Goal: Task Accomplishment & Management: Use online tool/utility

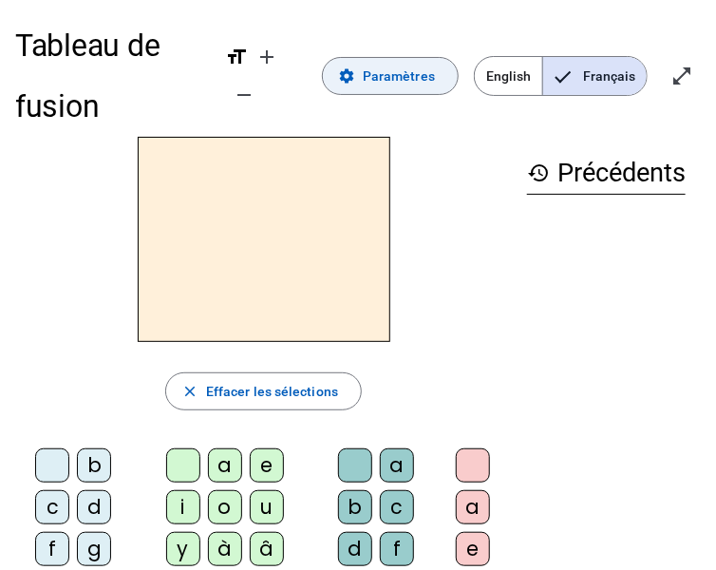
click at [373, 73] on span "Paramètres" at bounding box center [399, 76] width 72 height 23
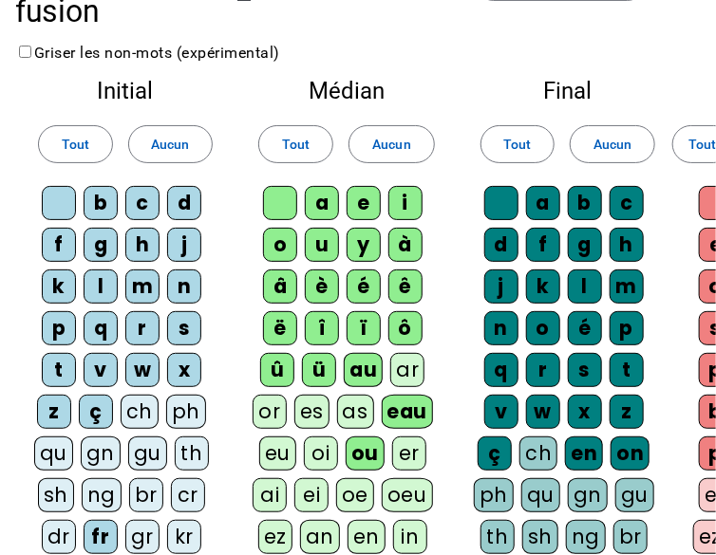
scroll to position [190, 0]
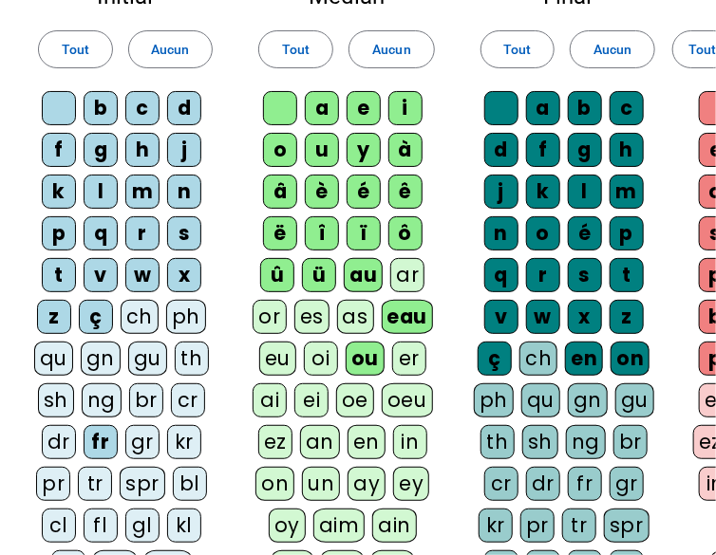
click at [91, 517] on div "fl" at bounding box center [101, 526] width 34 height 34
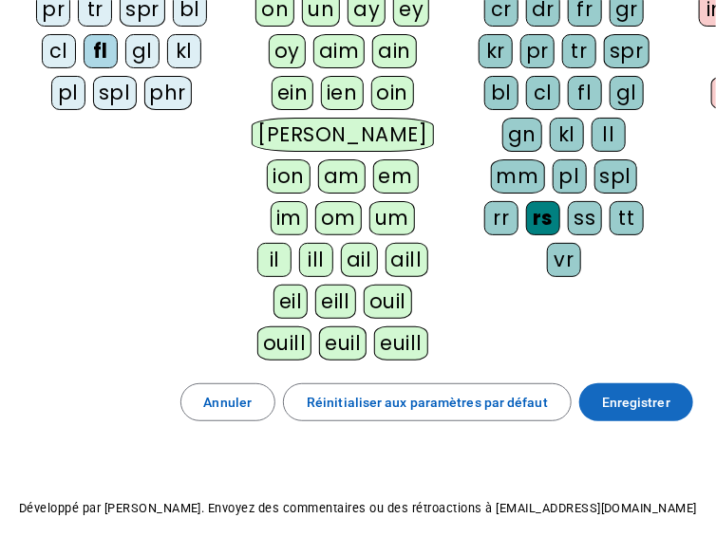
click at [657, 397] on span "Enregistrer" at bounding box center [636, 402] width 68 height 23
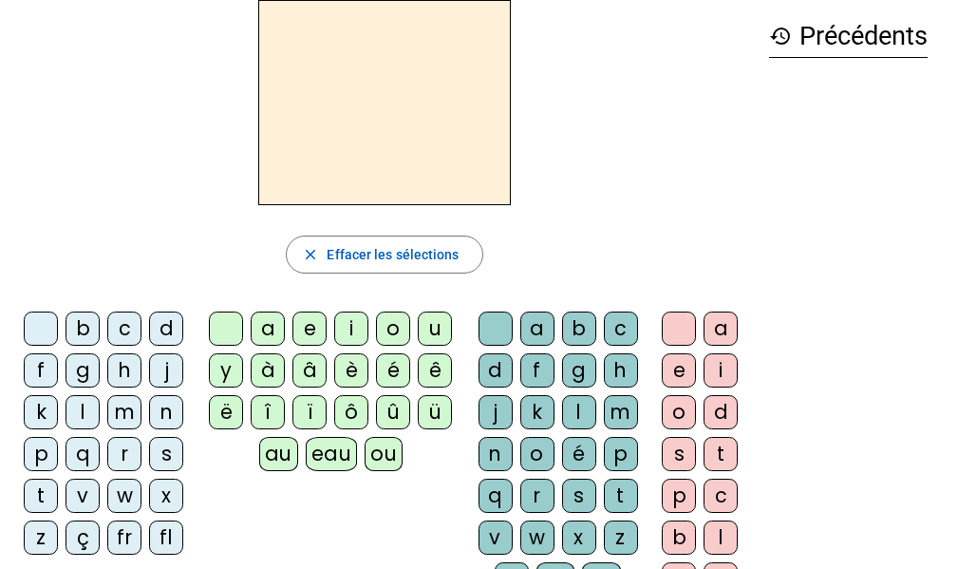
scroll to position [90, 0]
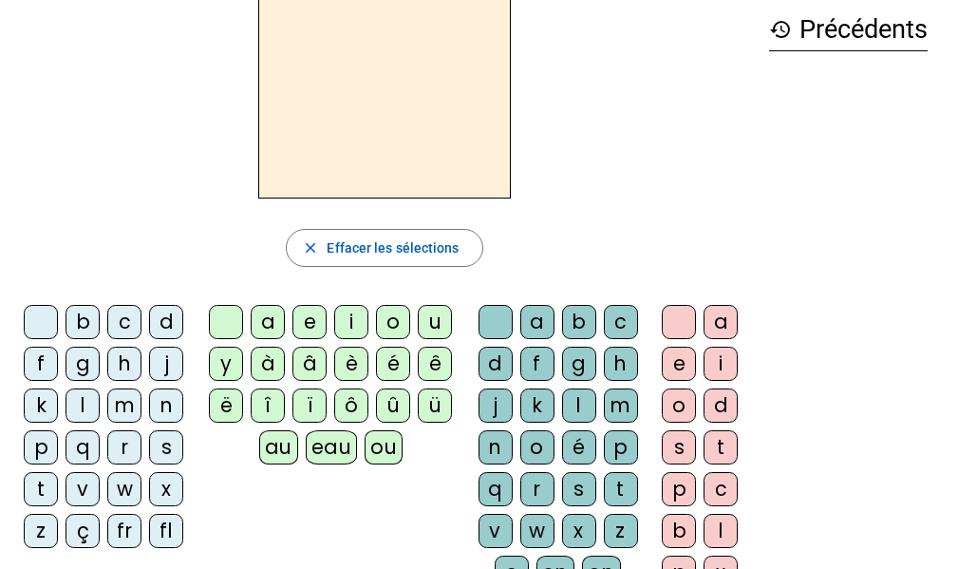
click at [174, 530] on div "fl" at bounding box center [166, 531] width 34 height 34
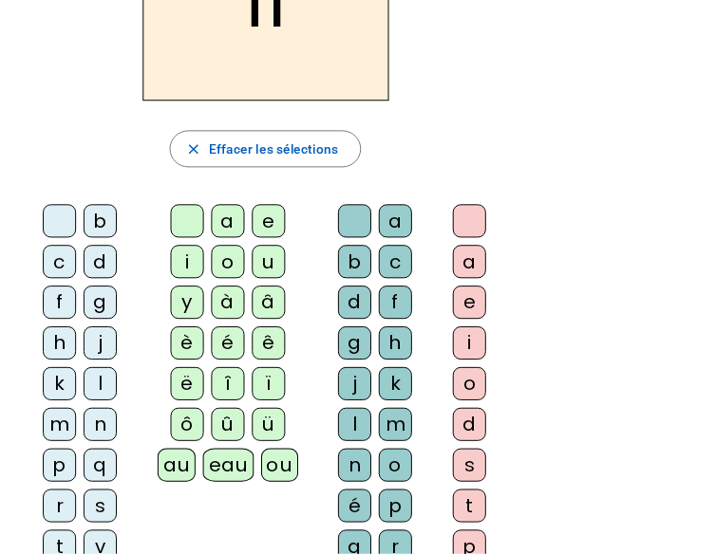
scroll to position [0, 0]
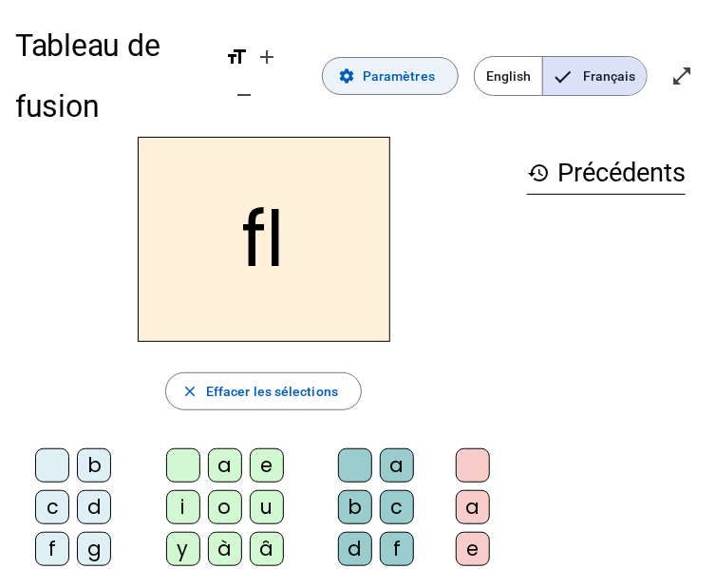
click at [396, 85] on span "Paramètres" at bounding box center [399, 76] width 72 height 23
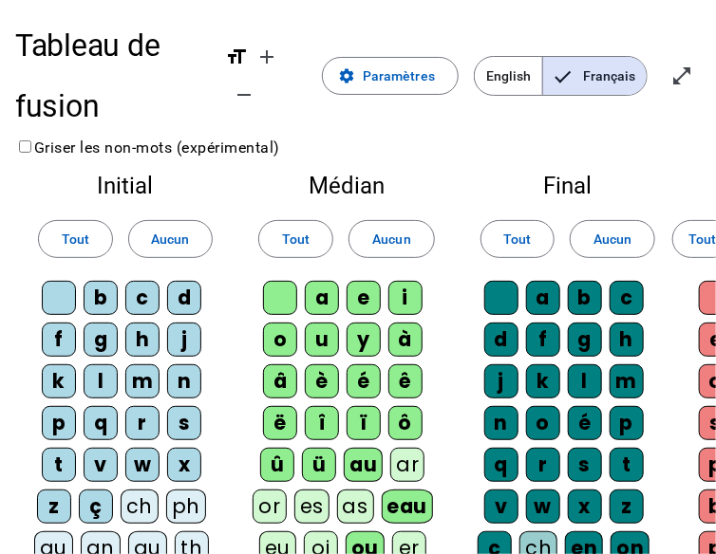
scroll to position [95, 0]
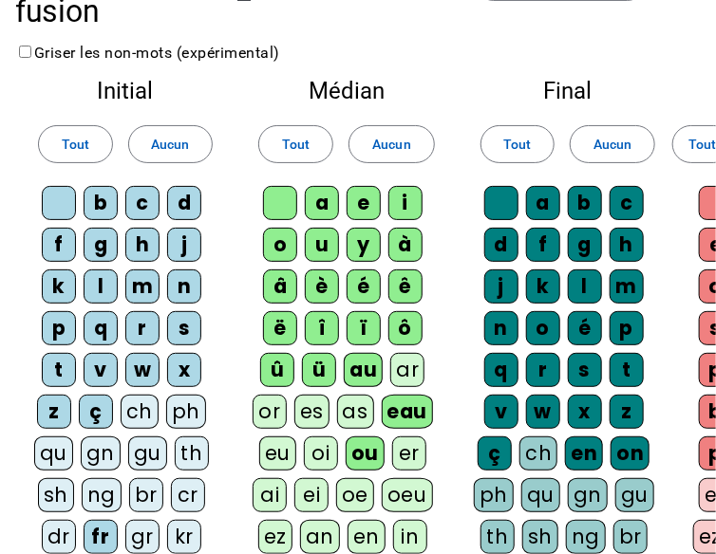
click at [270, 448] on div "eu" at bounding box center [277, 454] width 37 height 34
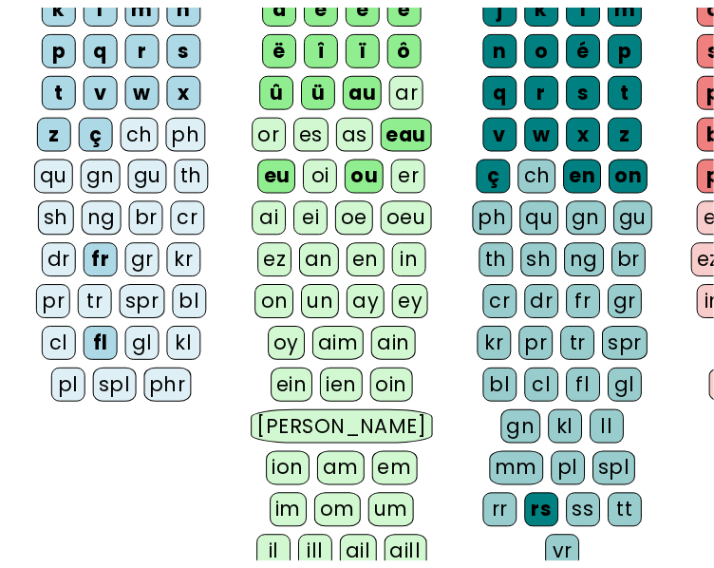
scroll to position [570, 0]
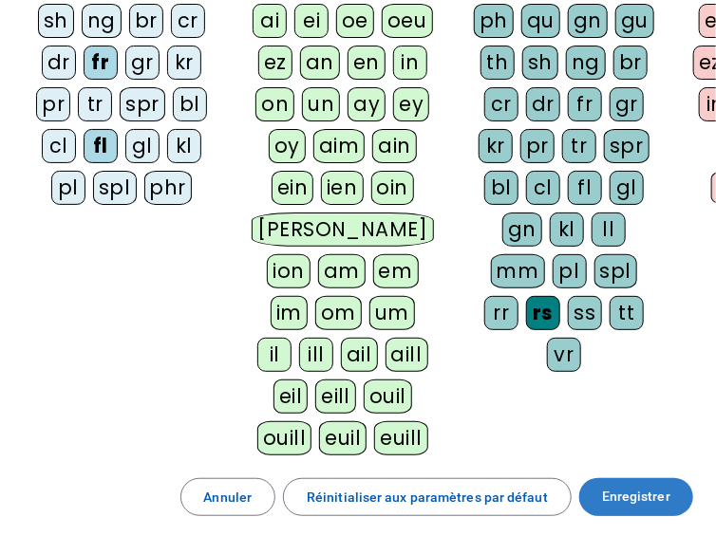
click at [651, 493] on span "Enregistrer" at bounding box center [636, 497] width 68 height 23
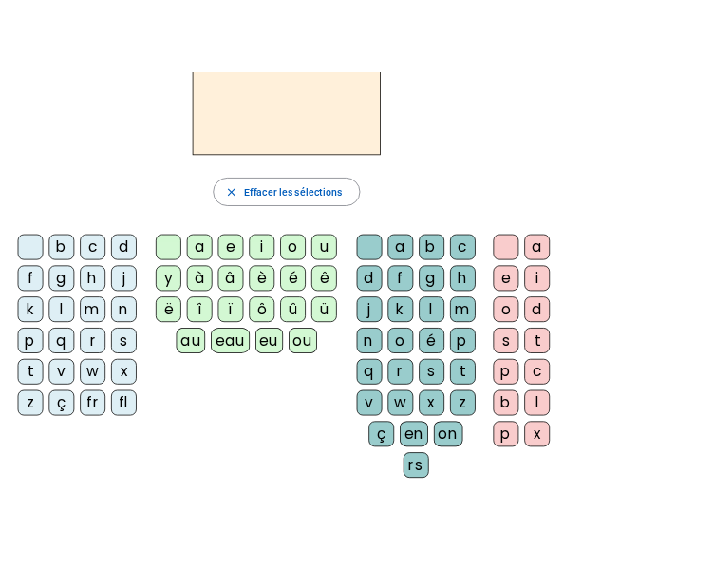
scroll to position [83, 0]
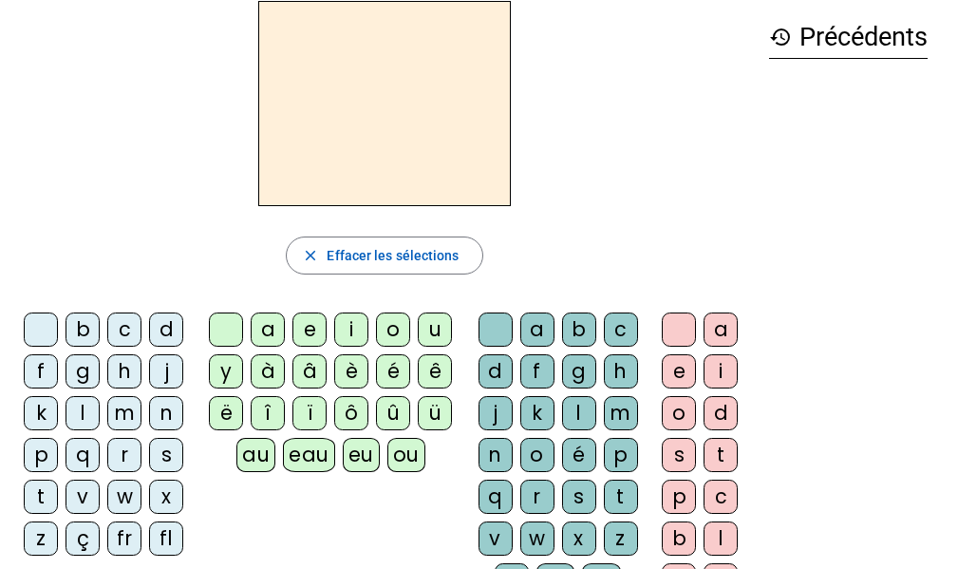
click at [166, 542] on div "fl" at bounding box center [166, 538] width 34 height 34
click at [355, 456] on div "eu" at bounding box center [361, 455] width 37 height 34
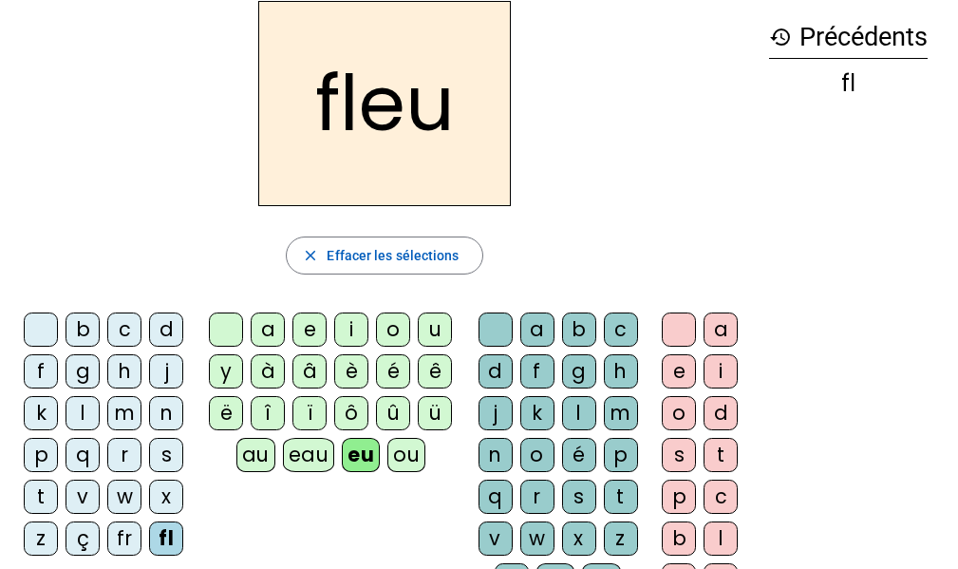
click at [535, 497] on div "r" at bounding box center [537, 496] width 34 height 34
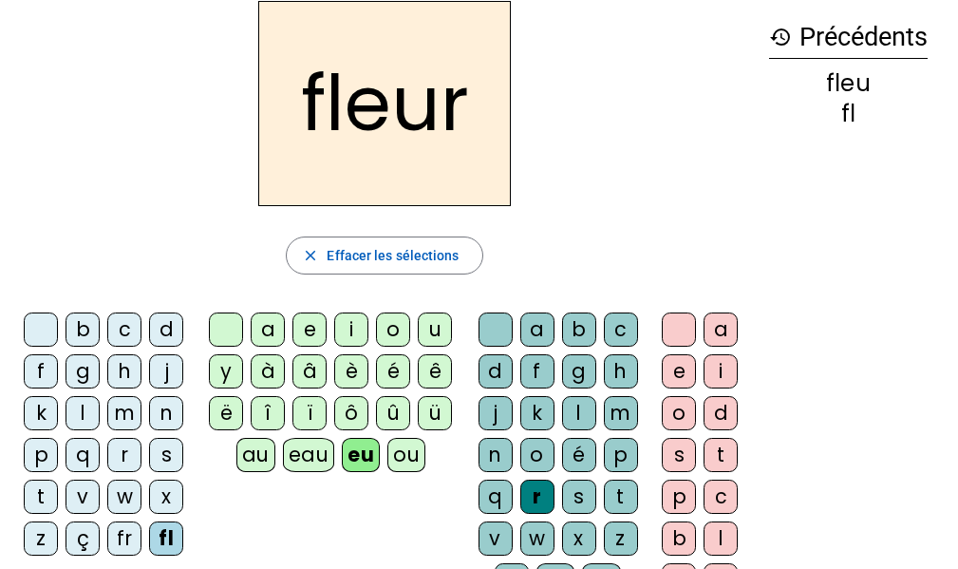
click at [83, 419] on div "l" at bounding box center [82, 413] width 34 height 34
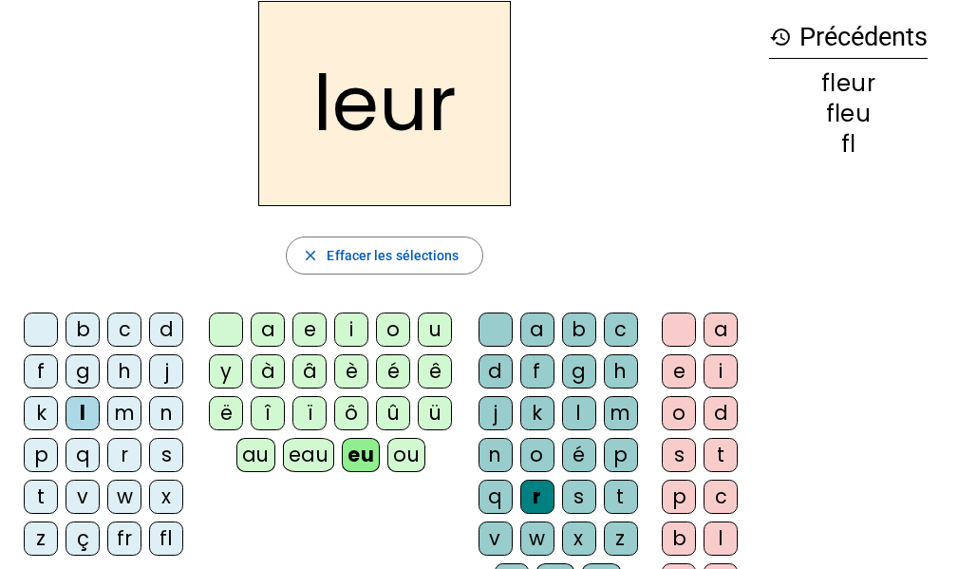
click at [46, 448] on div "p" at bounding box center [41, 455] width 34 height 34
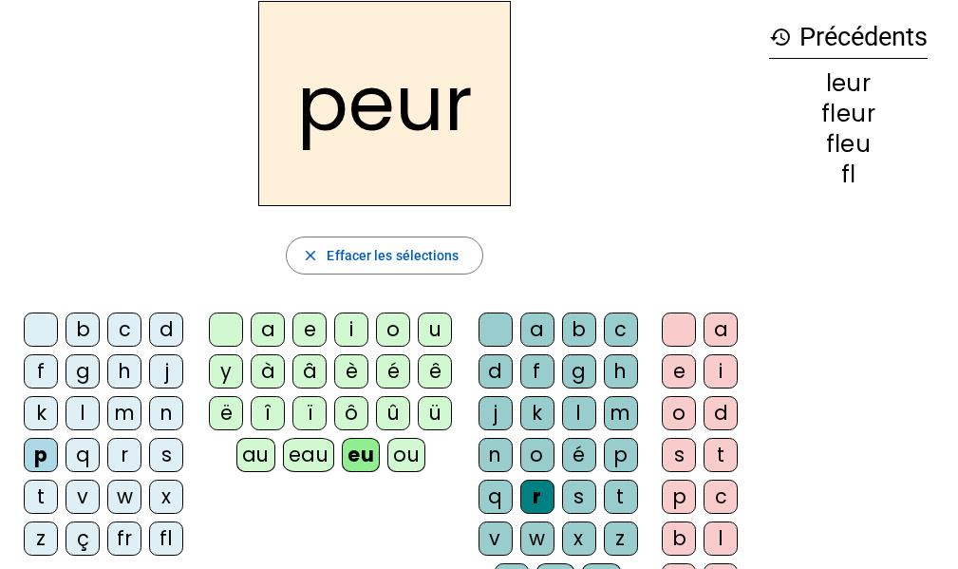
click at [266, 330] on div "a" at bounding box center [268, 329] width 34 height 34
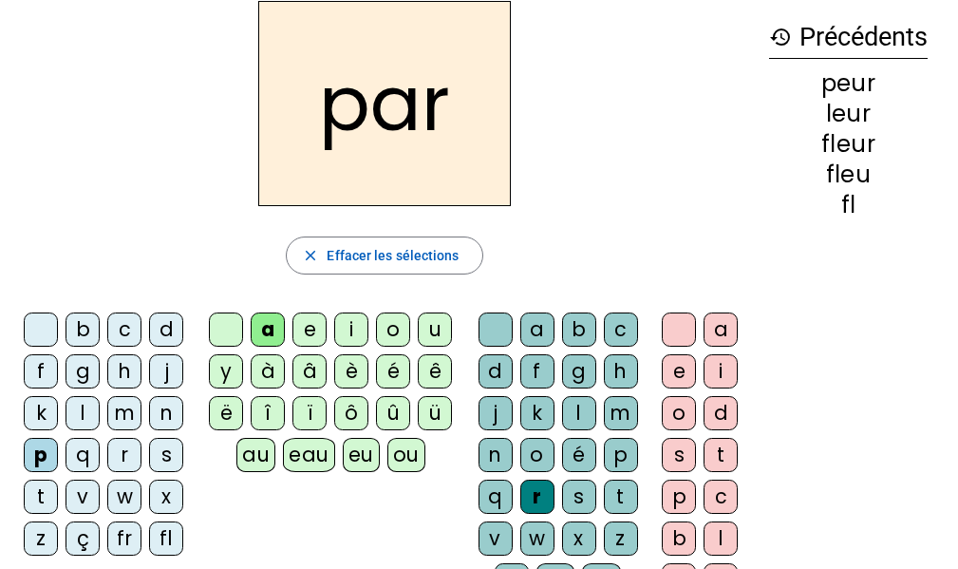
click at [125, 331] on div "c" at bounding box center [124, 329] width 34 height 34
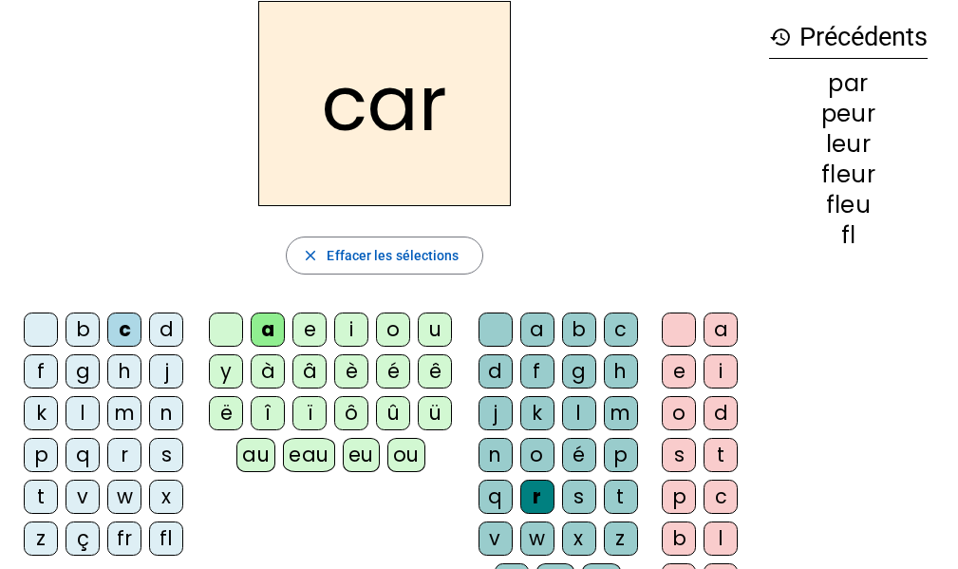
click at [84, 335] on div "b" at bounding box center [82, 329] width 34 height 34
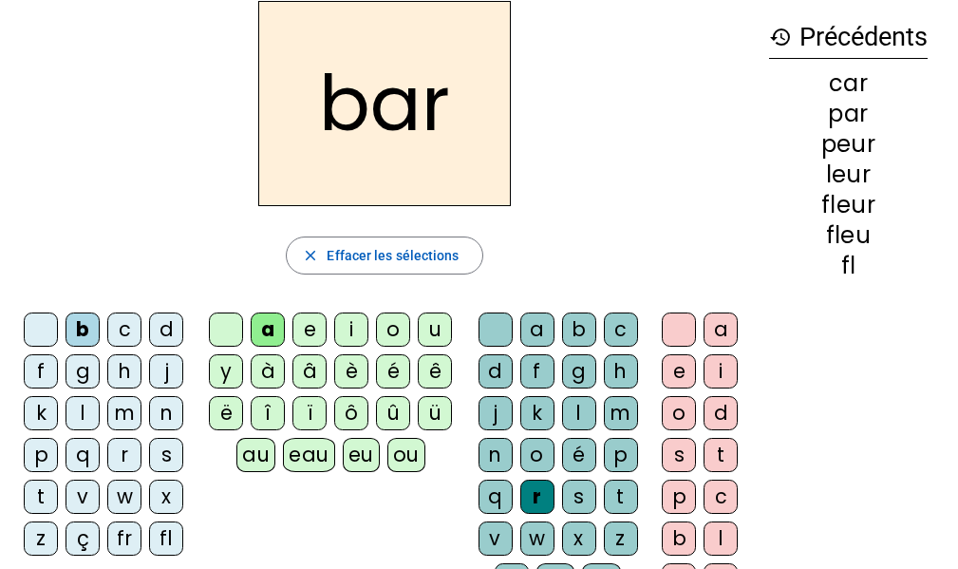
click at [45, 494] on div "t" at bounding box center [41, 496] width 34 height 34
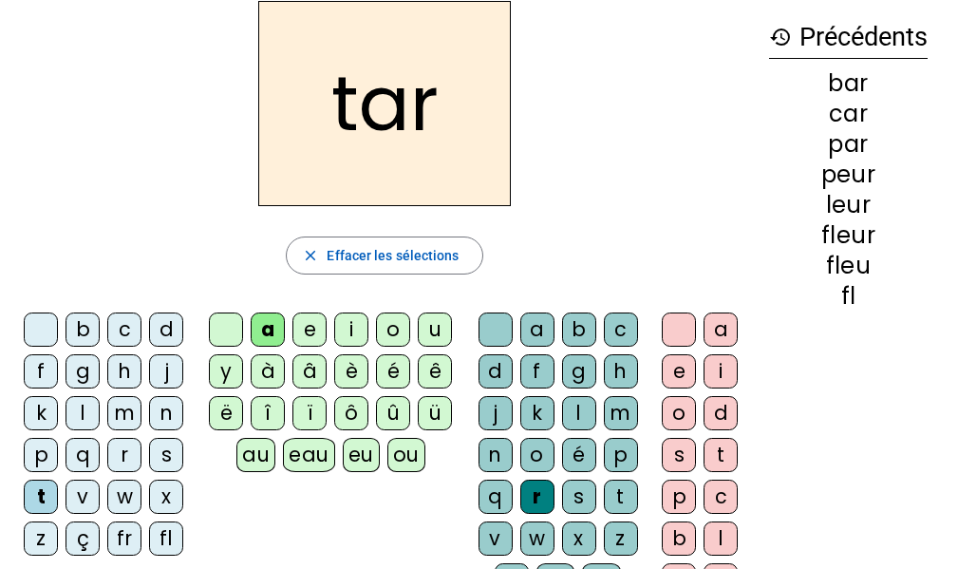
click at [43, 448] on div "p" at bounding box center [41, 455] width 34 height 34
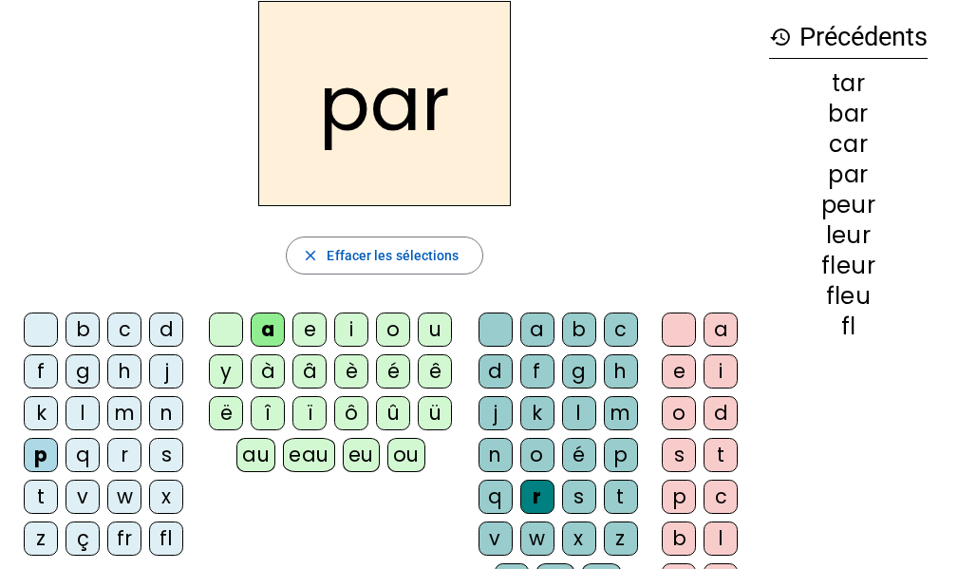
click at [424, 336] on div "u" at bounding box center [435, 329] width 34 height 34
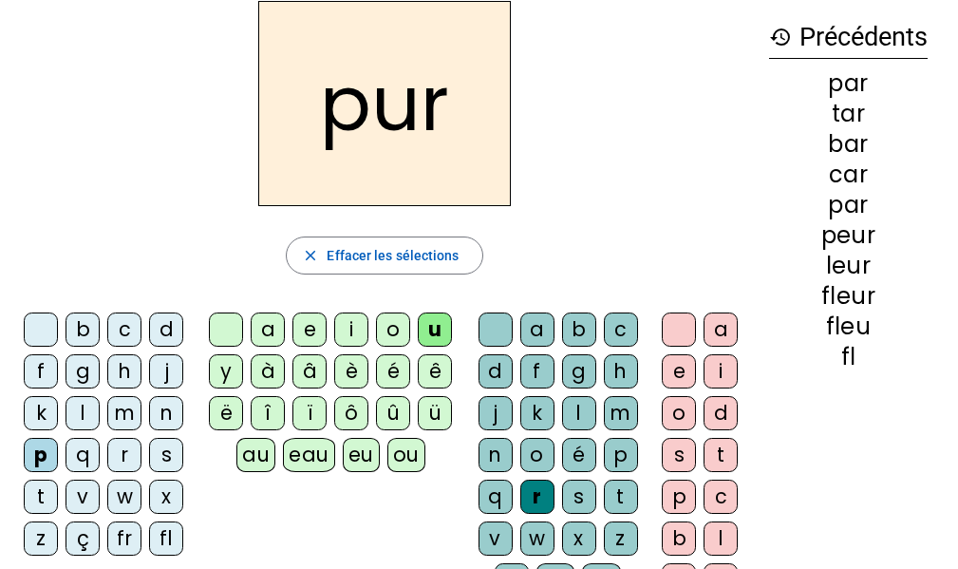
click at [161, 325] on div "d" at bounding box center [166, 329] width 34 height 34
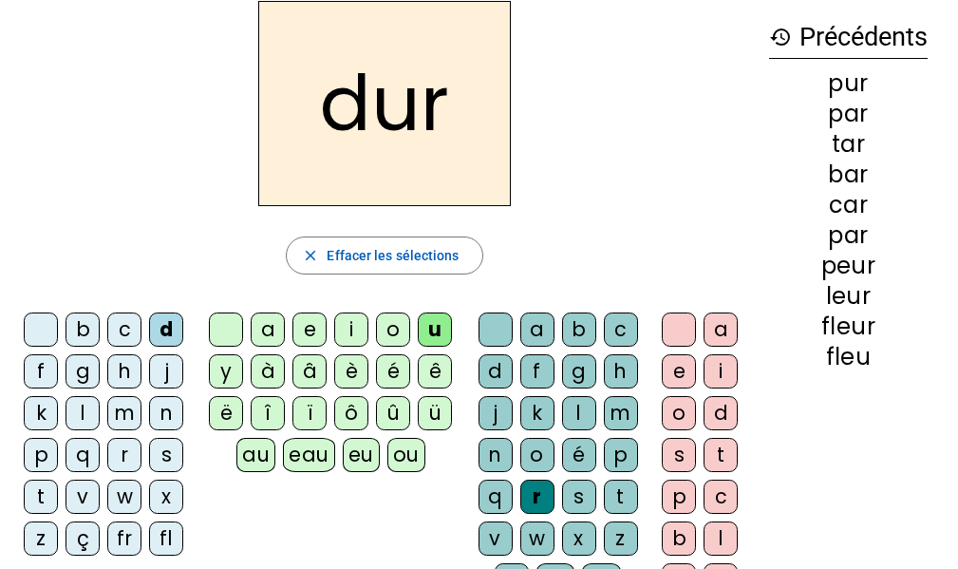
click at [165, 449] on div "s" at bounding box center [166, 455] width 34 height 34
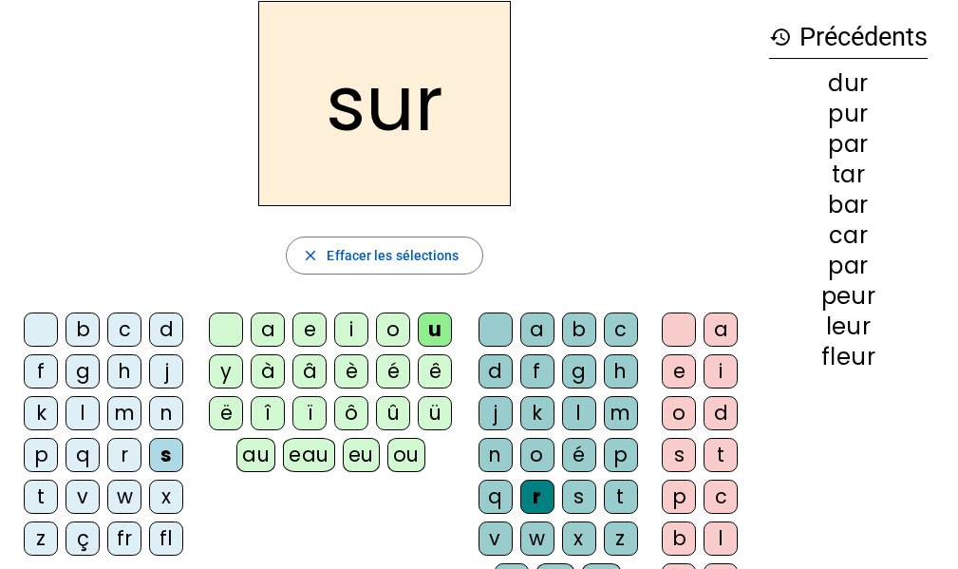
click at [111, 406] on div "m" at bounding box center [124, 413] width 34 height 34
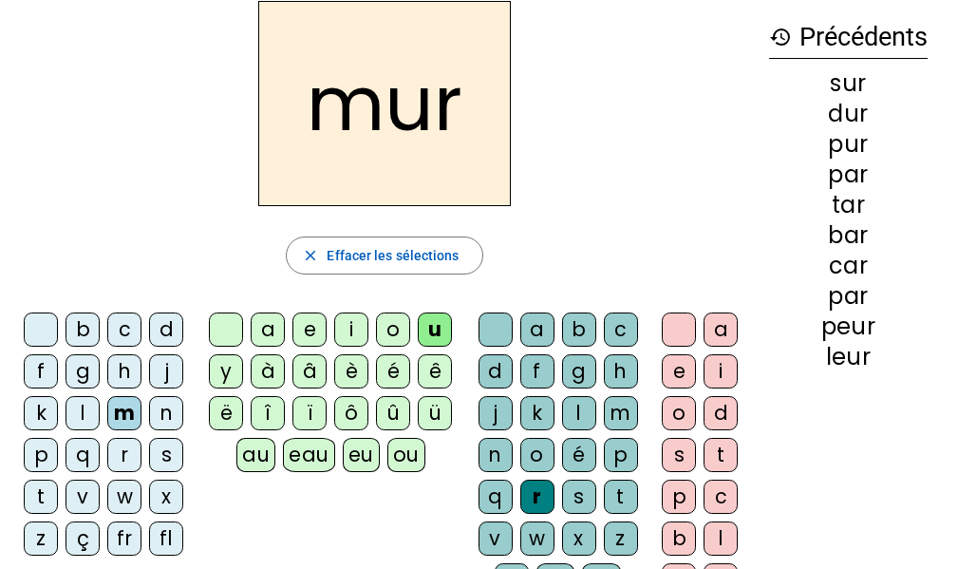
click at [390, 408] on div "û" at bounding box center [393, 413] width 34 height 34
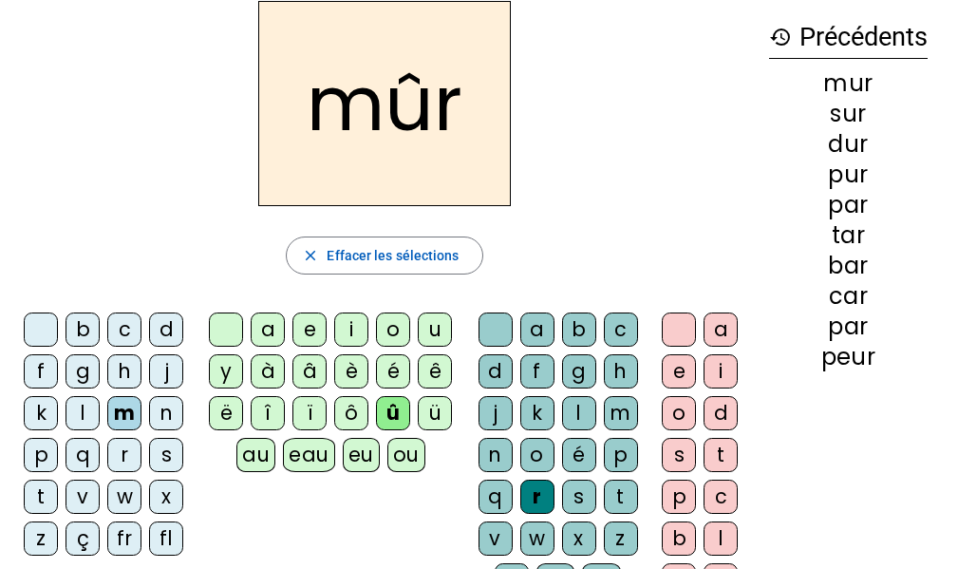
click at [119, 330] on div "c" at bounding box center [124, 329] width 34 height 34
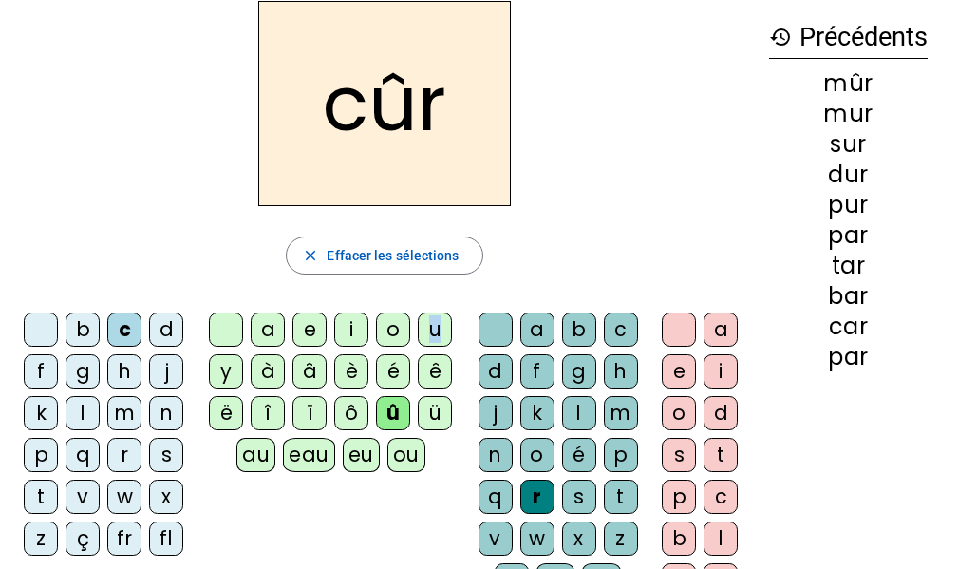
click at [434, 332] on div "u" at bounding box center [435, 329] width 34 height 34
click at [672, 369] on div "e" at bounding box center [679, 371] width 34 height 34
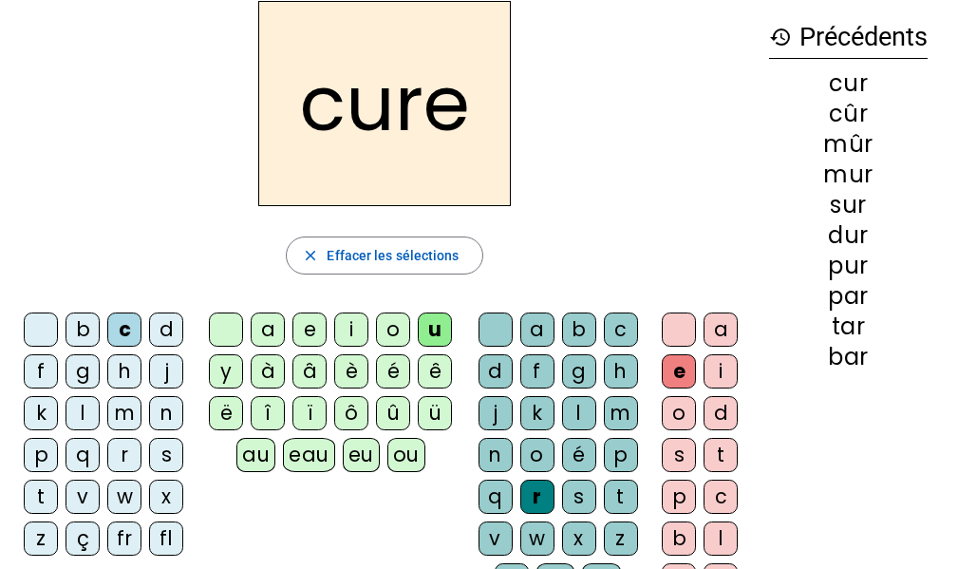
click at [158, 330] on div "d" at bounding box center [166, 329] width 34 height 34
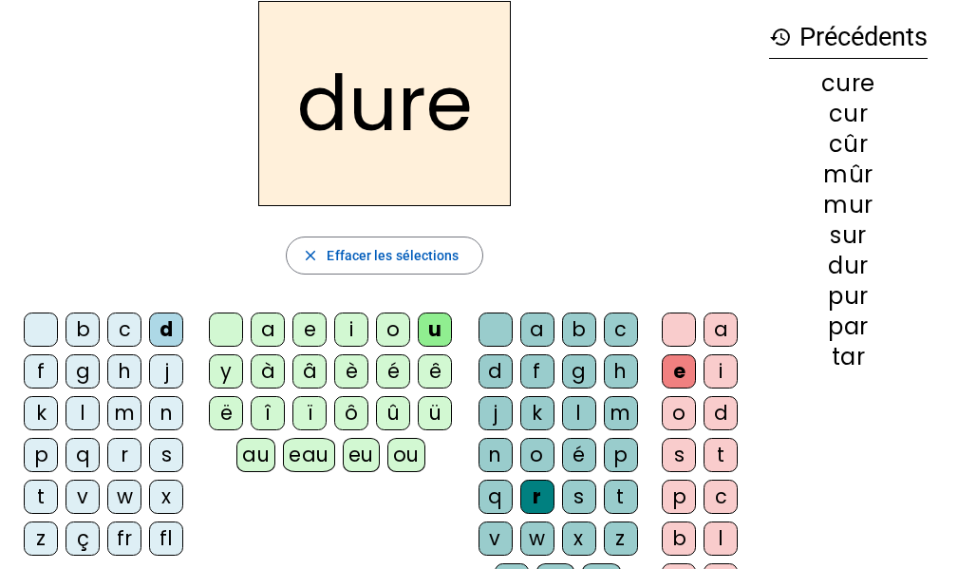
click at [87, 326] on div "b" at bounding box center [82, 329] width 34 height 34
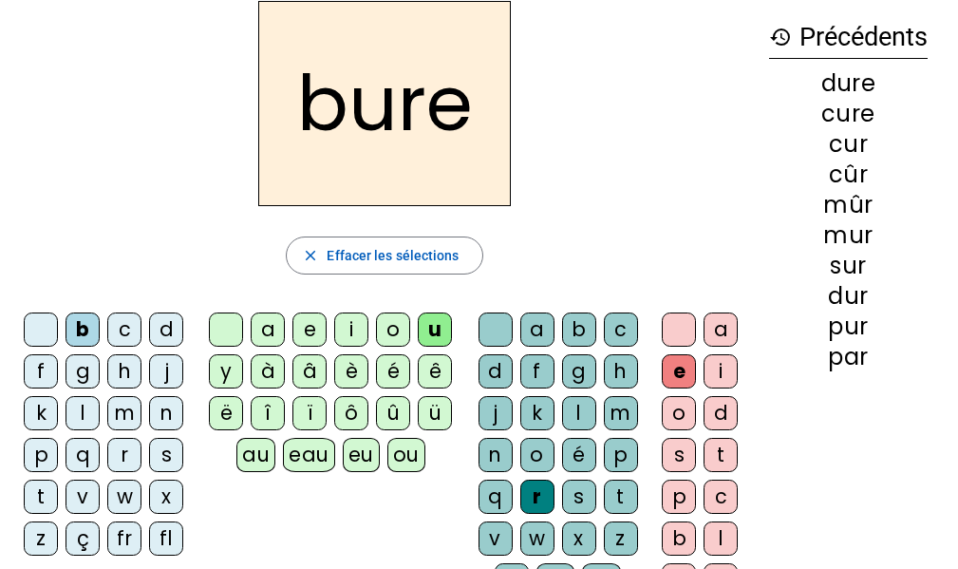
click at [580, 495] on div "s" at bounding box center [579, 496] width 34 height 34
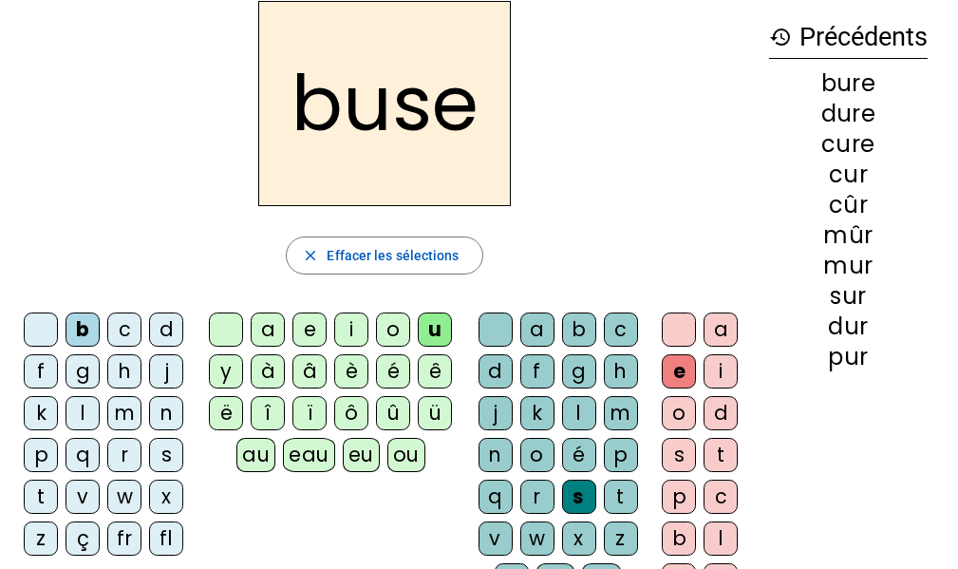
click at [122, 413] on div "m" at bounding box center [124, 413] width 34 height 34
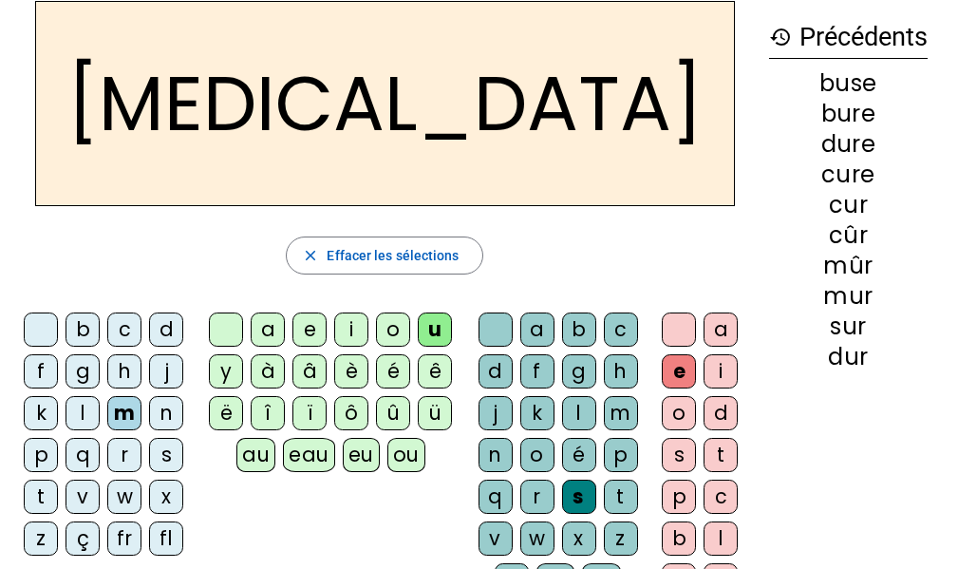
click at [123, 412] on div "m" at bounding box center [124, 413] width 34 height 34
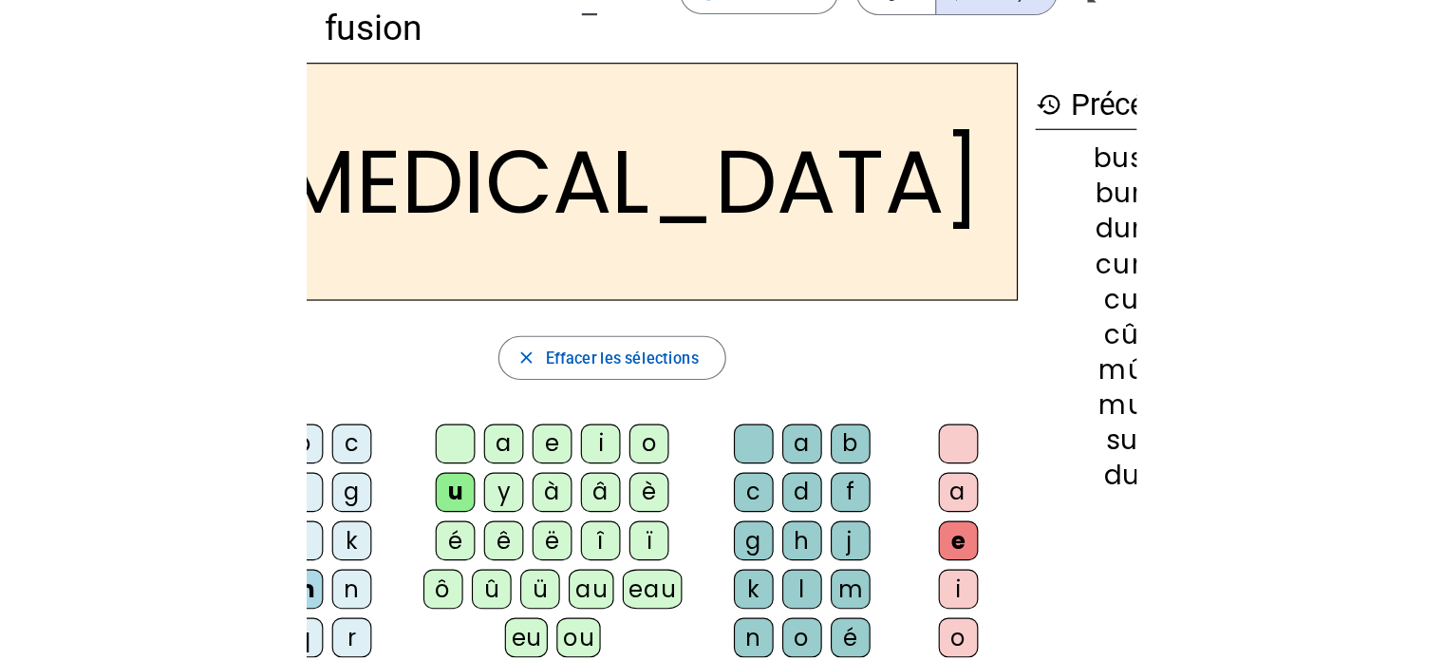
scroll to position [86, 0]
